Goal: Information Seeking & Learning: Learn about a topic

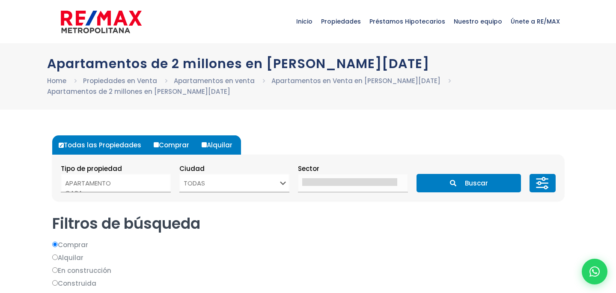
select select
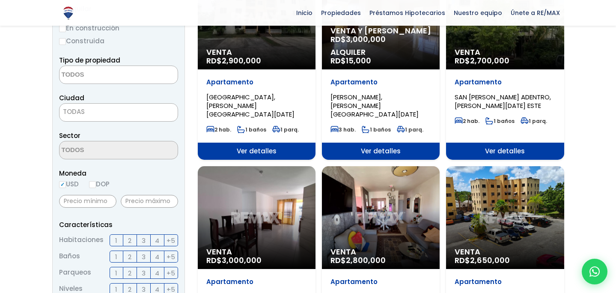
scroll to position [162, 0]
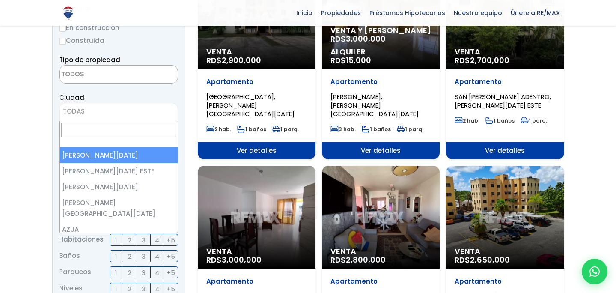
click at [142, 108] on span "TODAS" at bounding box center [118, 111] width 118 height 12
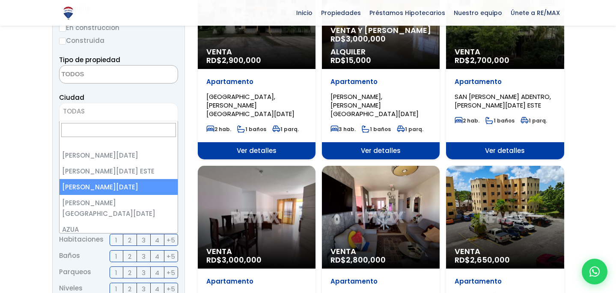
select select "149"
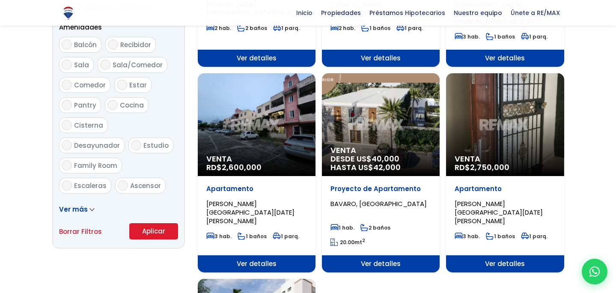
scroll to position [465, 0]
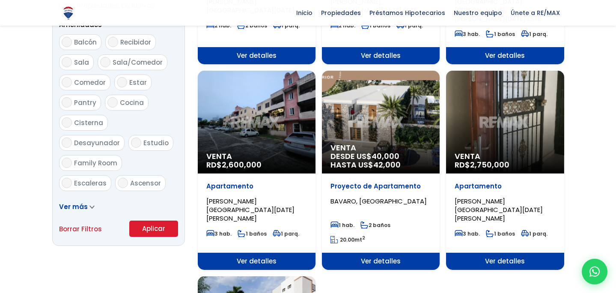
click at [151, 228] on button "Aplicar" at bounding box center [153, 228] width 49 height 16
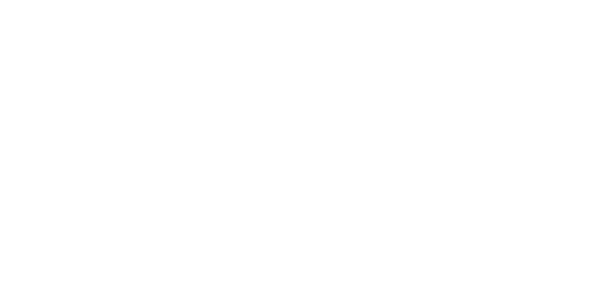
select select
select select "149"
select select
